Goal: Task Accomplishment & Management: Use online tool/utility

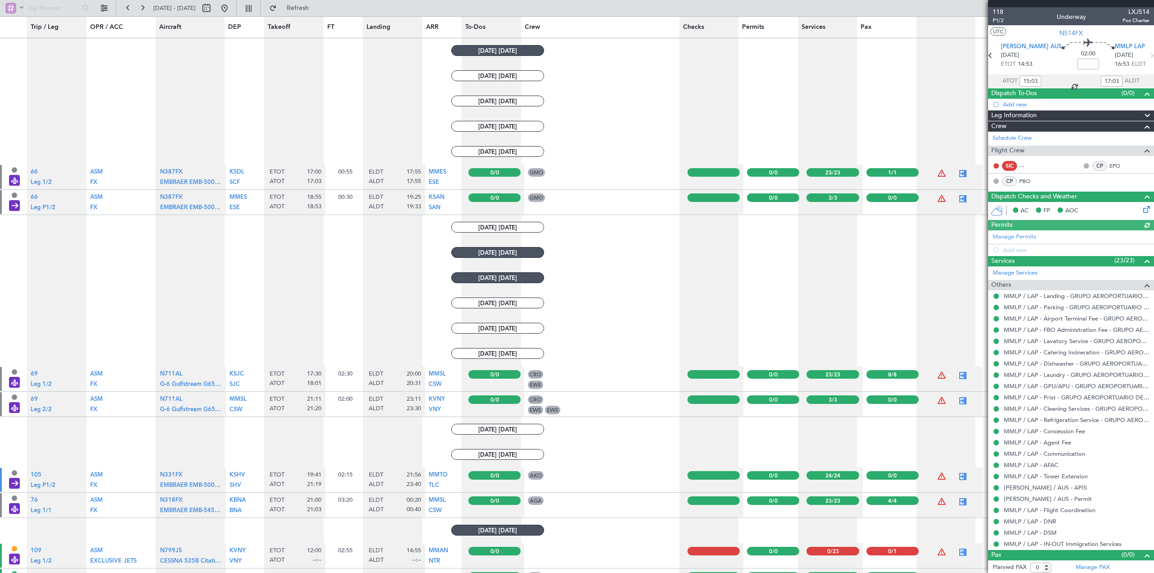
scroll to position [707, 0]
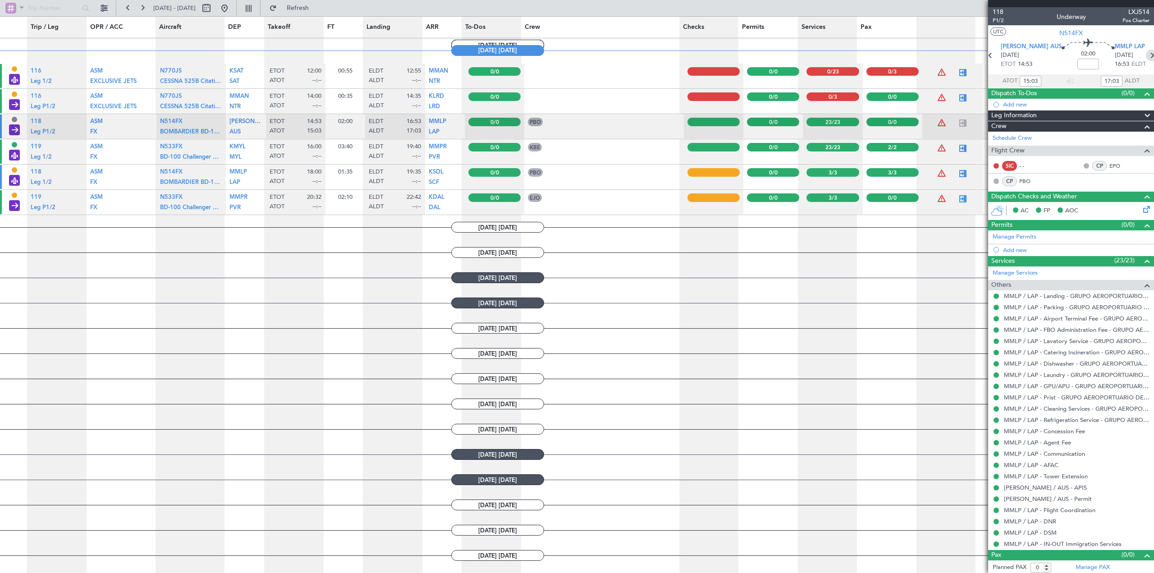
click at [1146, 57] on icon at bounding box center [1152, 56] width 12 height 12
type input "3"
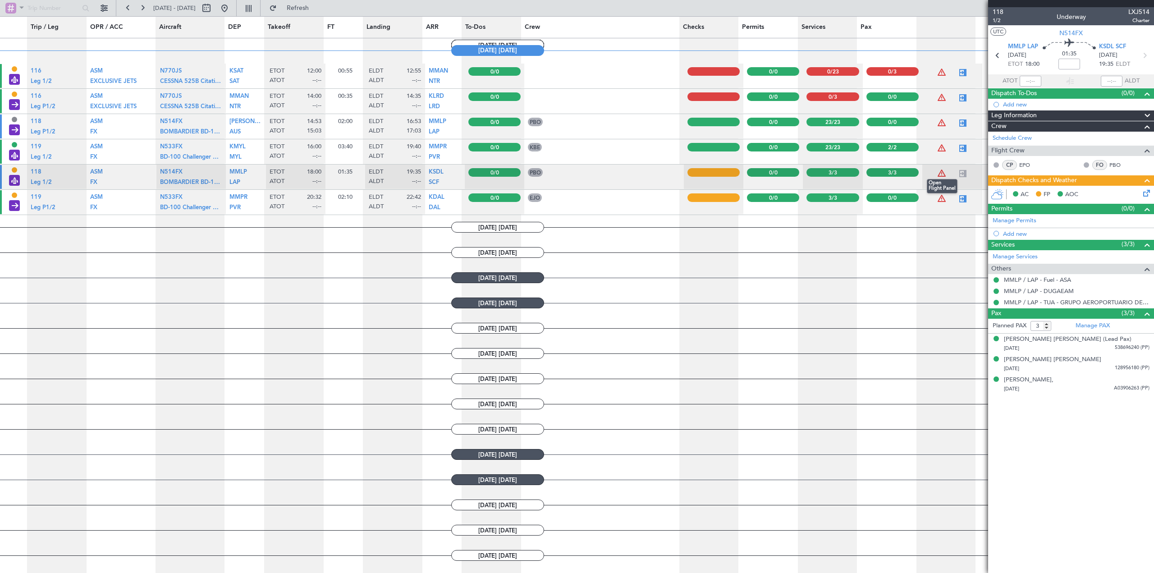
click at [957, 172] on div at bounding box center [962, 173] width 11 height 11
click at [957, 173] on div at bounding box center [962, 173] width 11 height 11
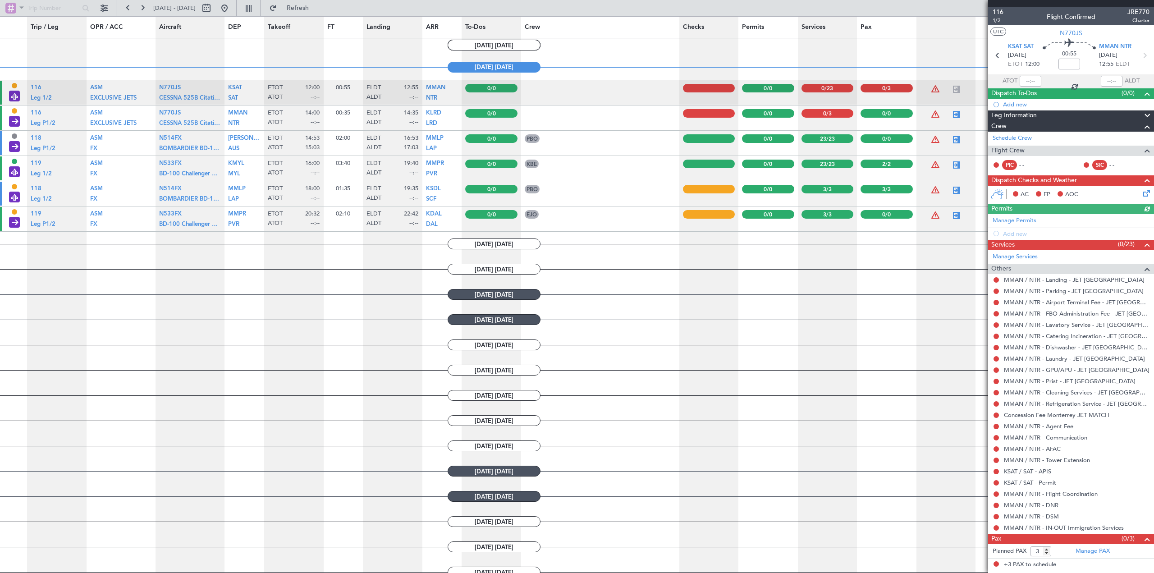
scroll to position [707, 0]
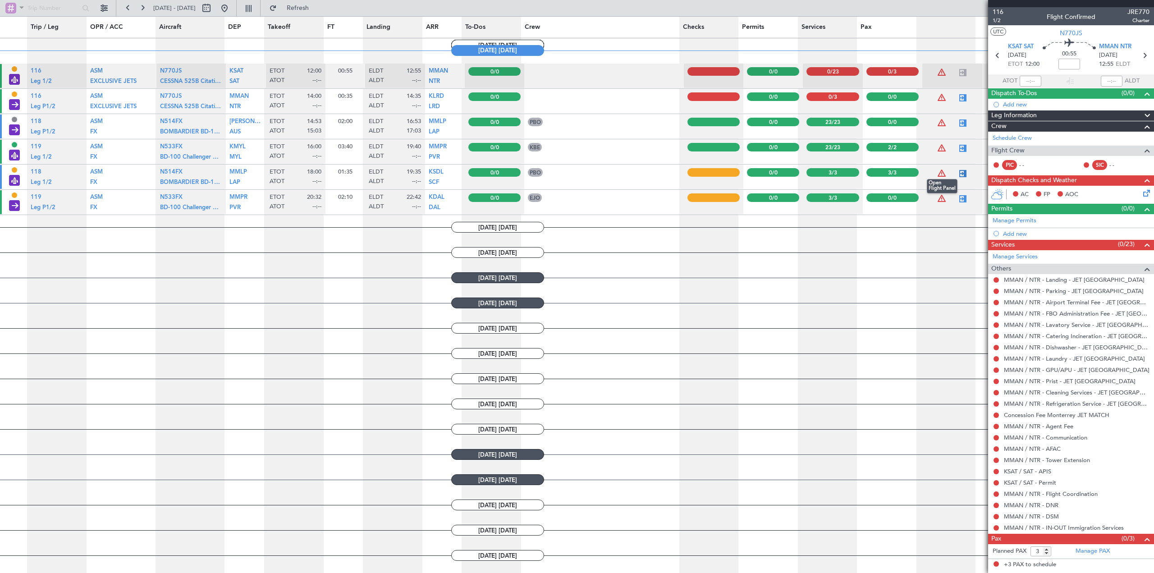
click at [958, 174] on div at bounding box center [962, 173] width 11 height 11
